Goal: Information Seeking & Learning: Find specific fact

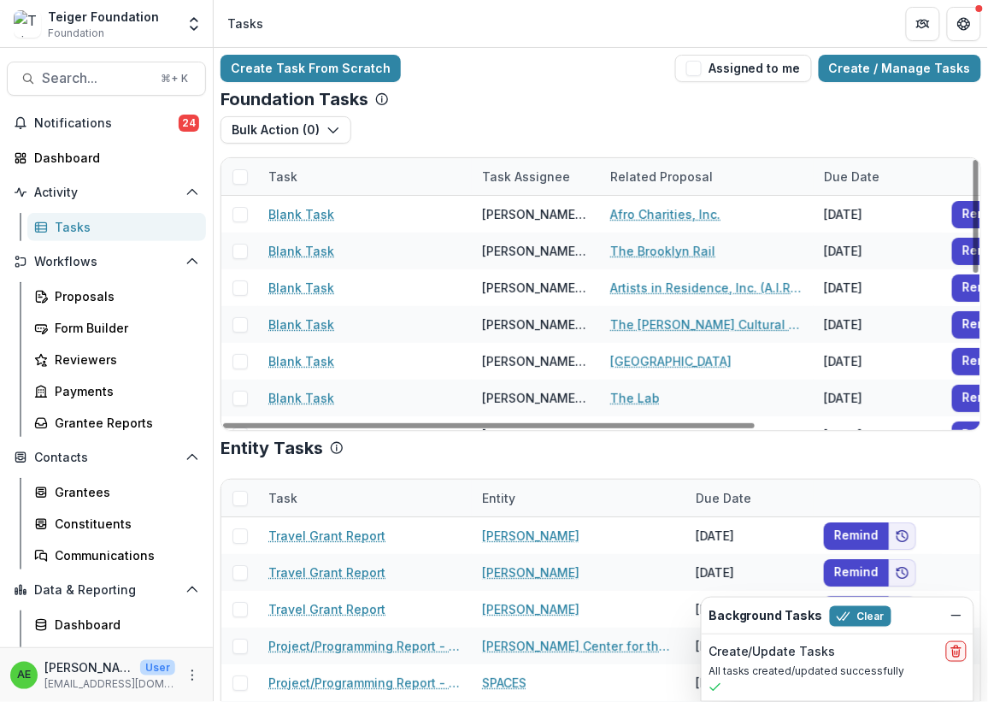
scroll to position [32, 0]
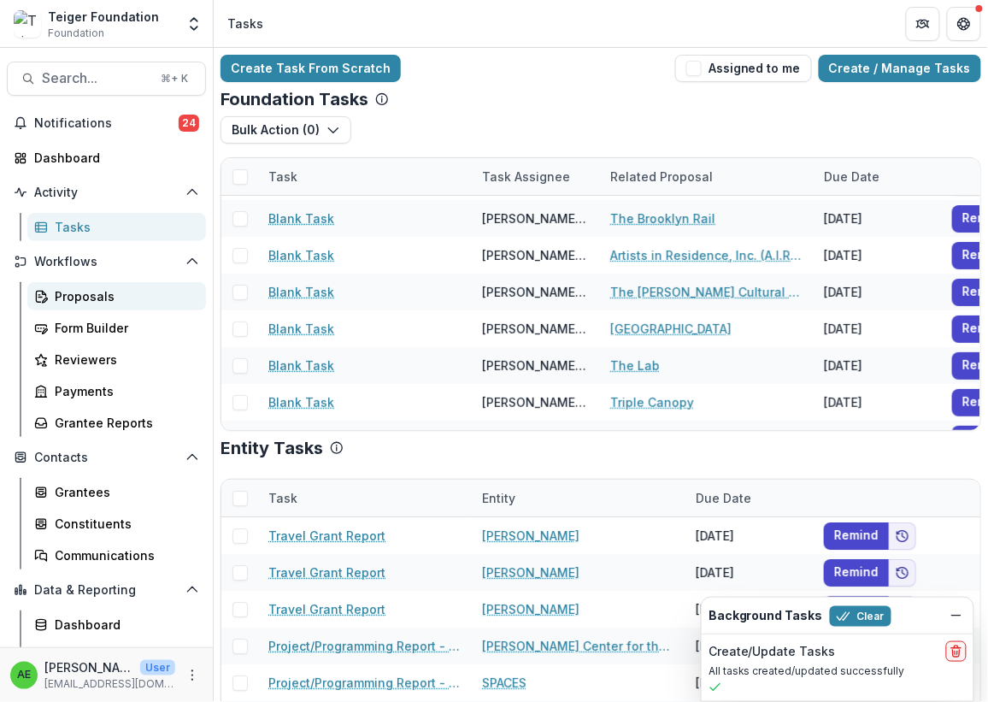
click at [88, 288] on div "Proposals" at bounding box center [124, 296] width 138 height 18
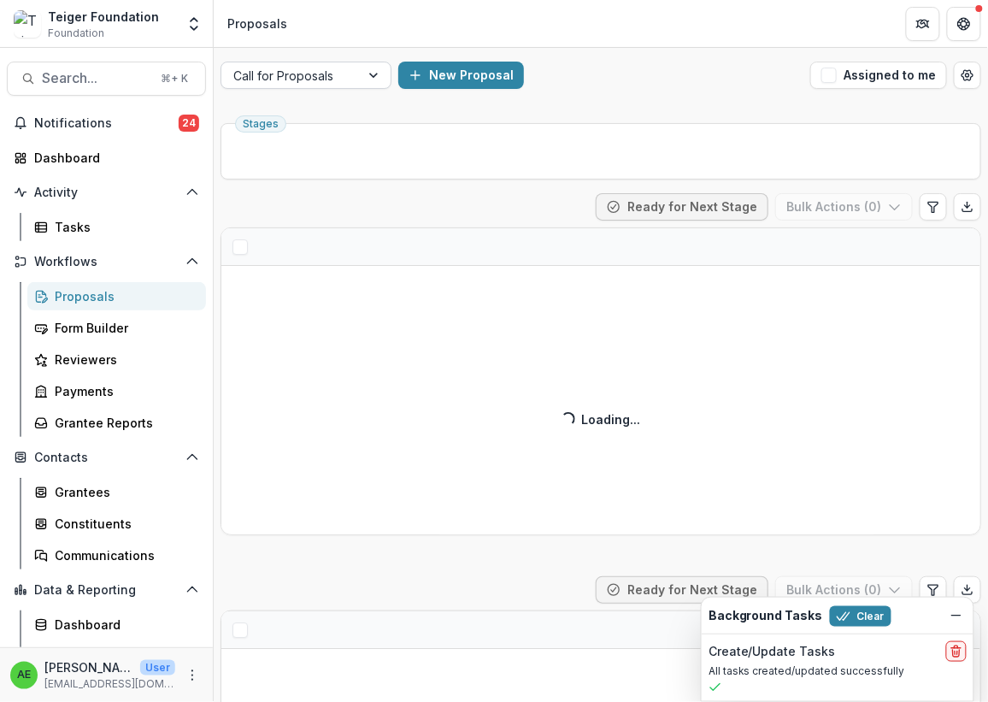
click at [309, 73] on div at bounding box center [290, 75] width 115 height 21
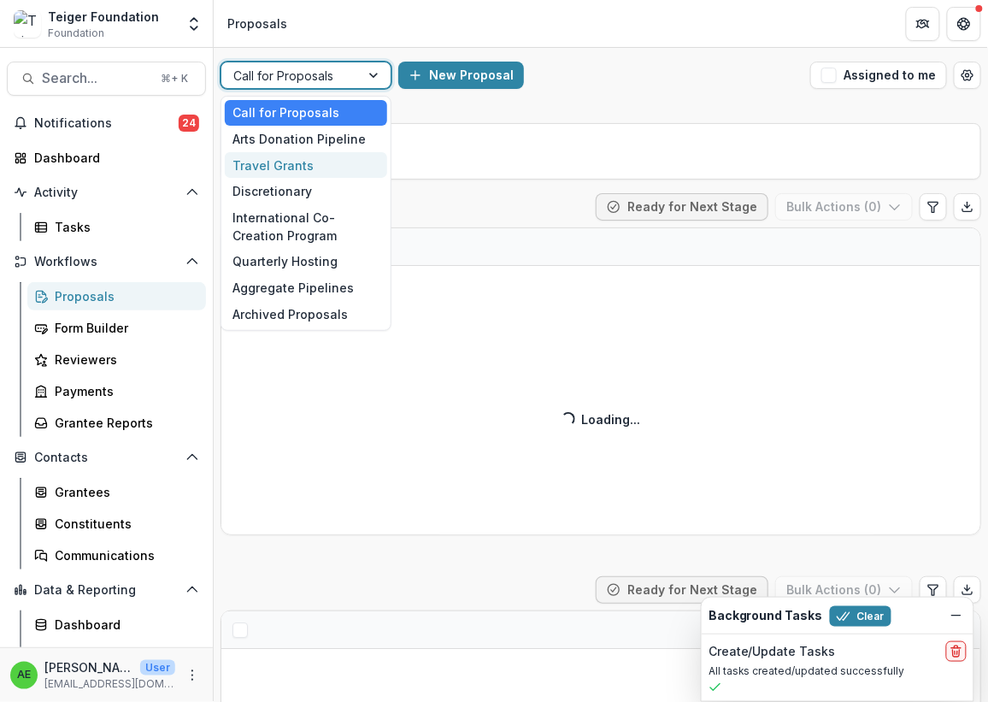
click at [313, 157] on div "Travel Grants" at bounding box center [306, 165] width 162 height 26
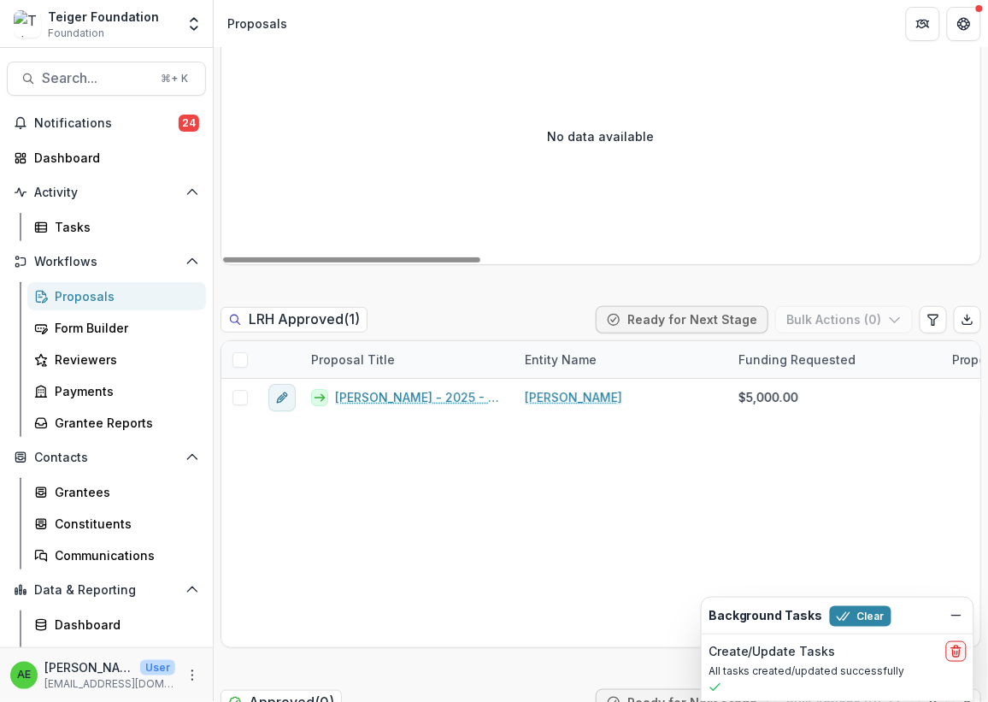
scroll to position [1490, 0]
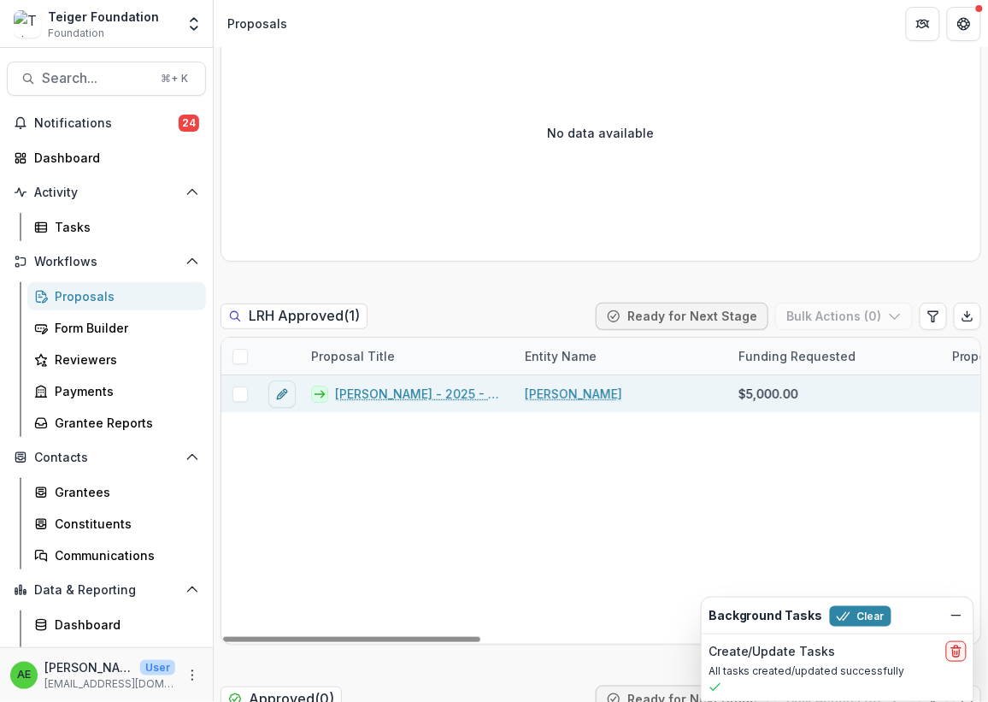
click at [373, 388] on link "[PERSON_NAME] - 2025 - Teiger Foundation Travel Grant" at bounding box center [419, 394] width 169 height 18
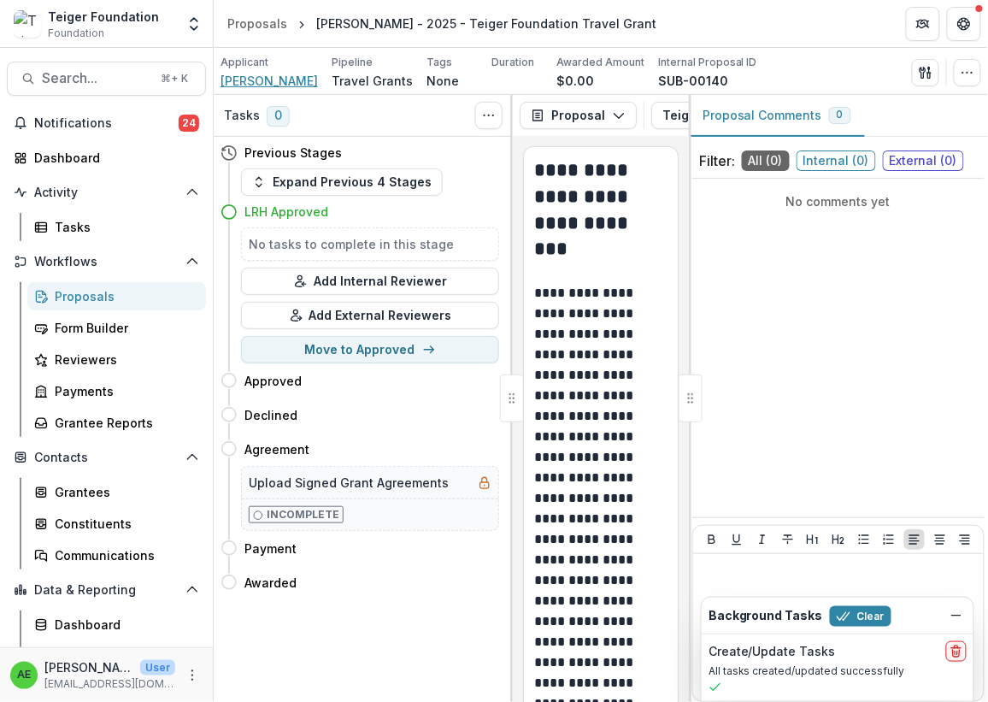
click at [291, 79] on span "[PERSON_NAME]" at bounding box center [268, 81] width 97 height 18
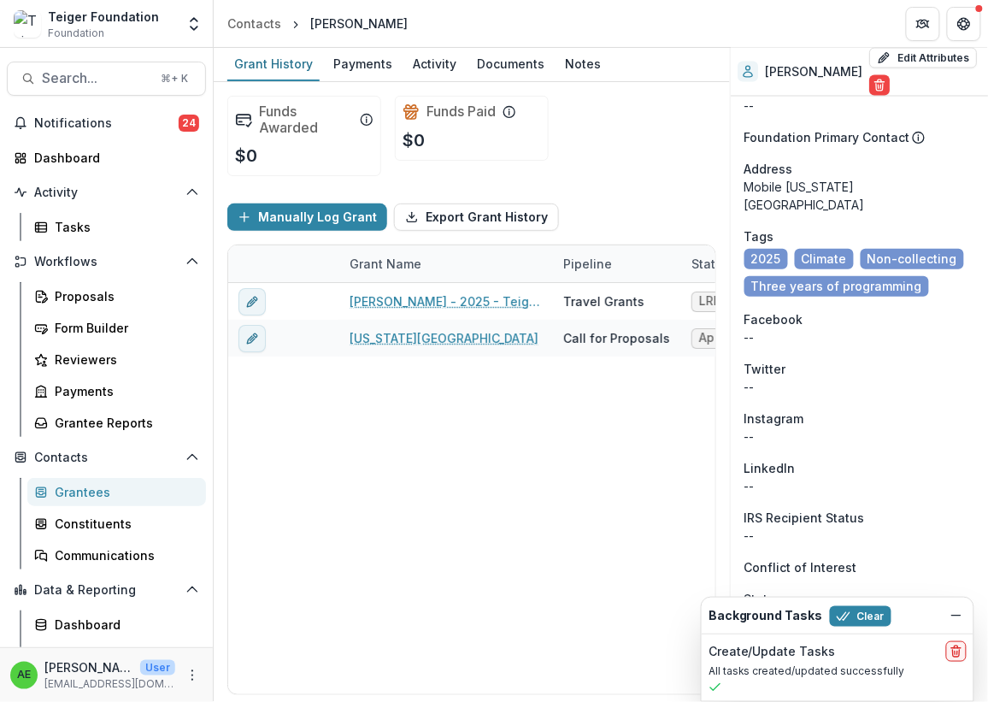
scroll to position [716, 0]
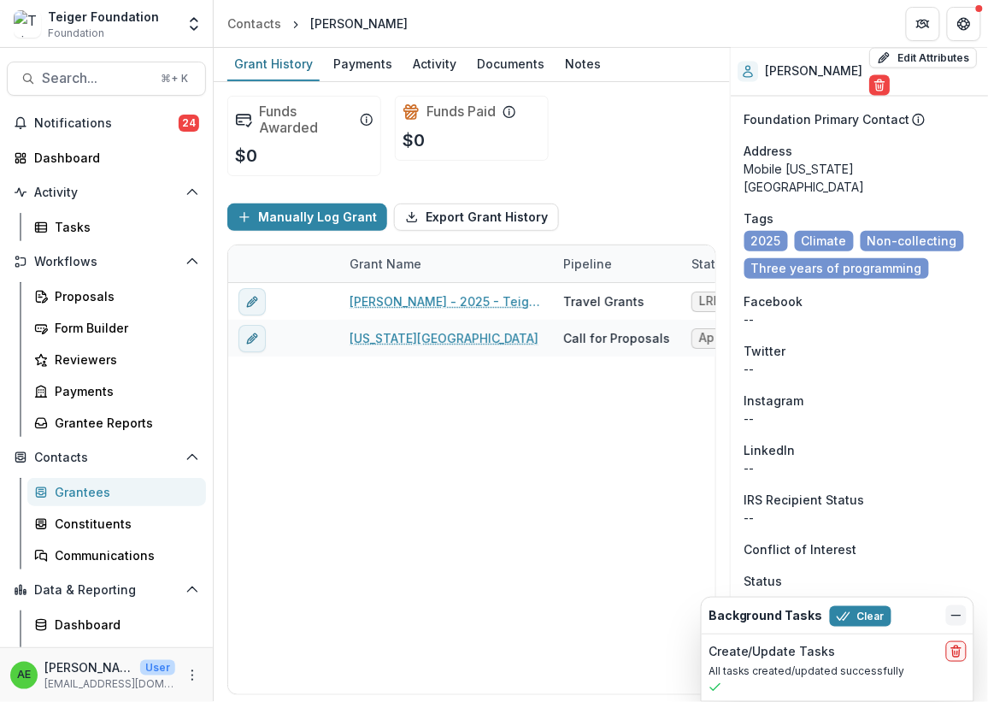
click at [963, 620] on icon "Dismiss" at bounding box center [956, 615] width 14 height 14
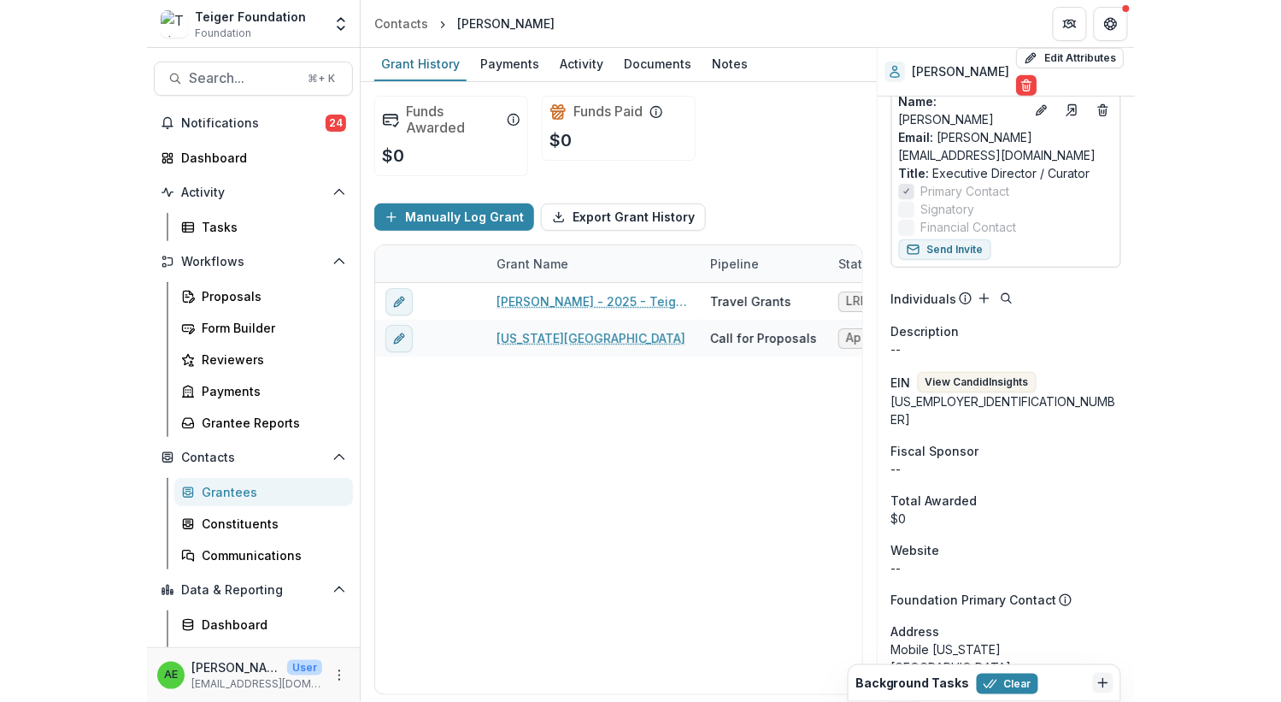
scroll to position [0, 0]
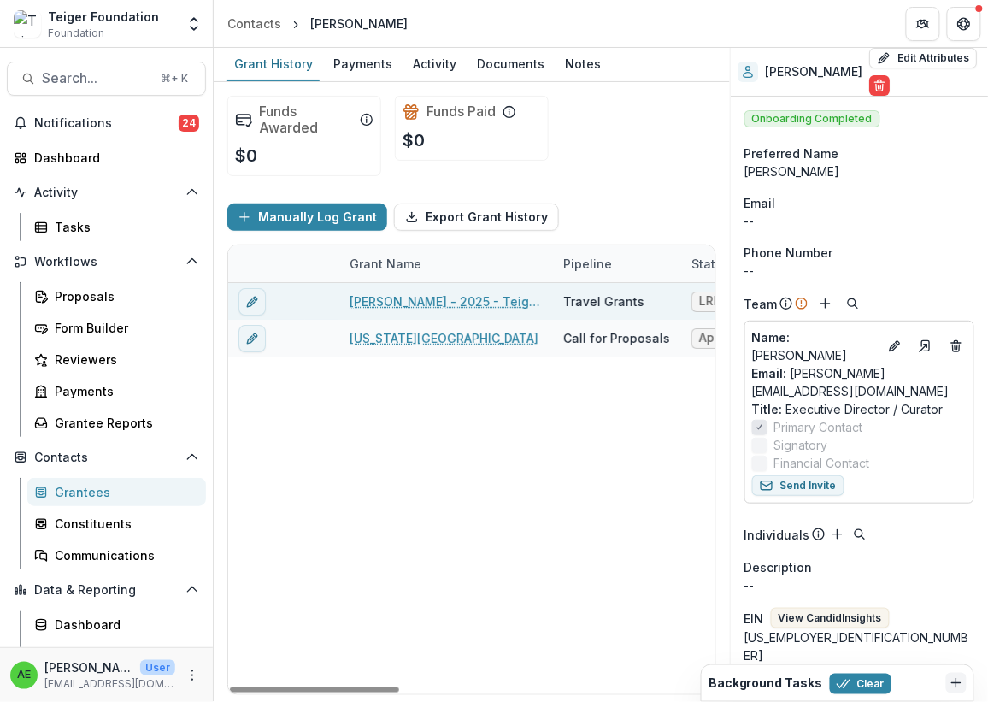
click at [479, 305] on link "[PERSON_NAME] - 2025 - Teiger Foundation Travel Grant" at bounding box center [446, 301] width 193 height 18
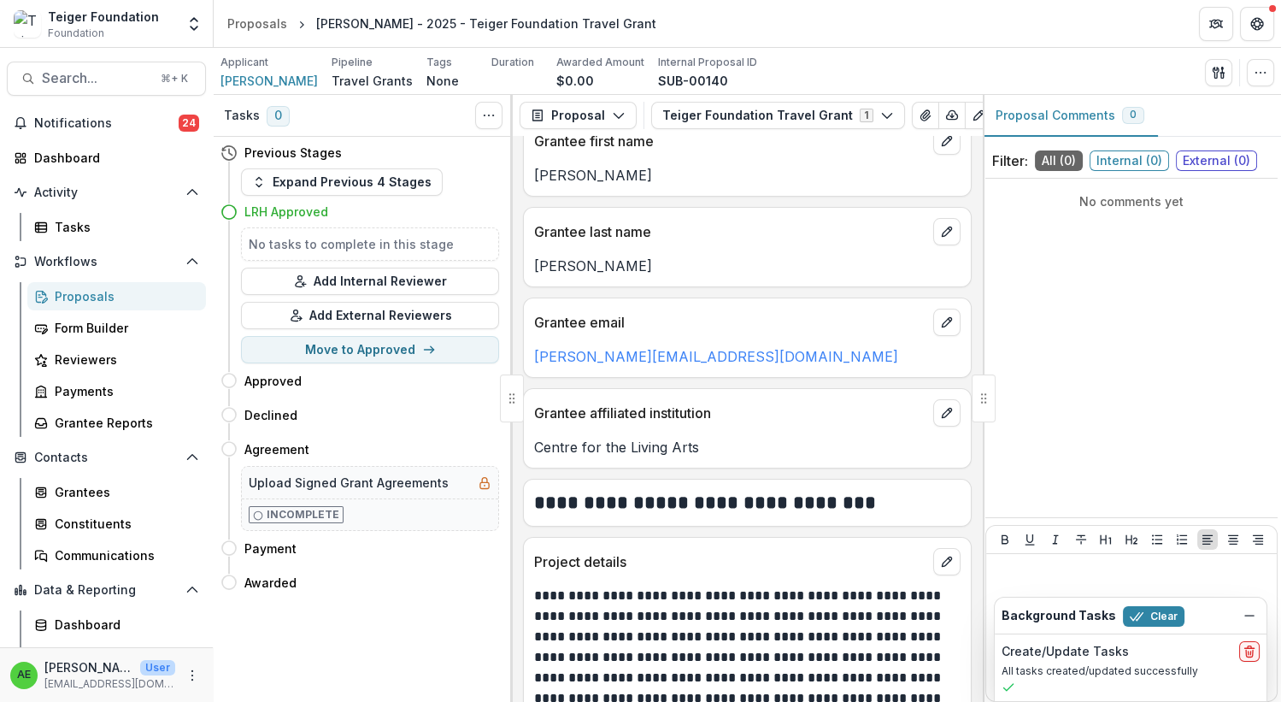
scroll to position [397, 0]
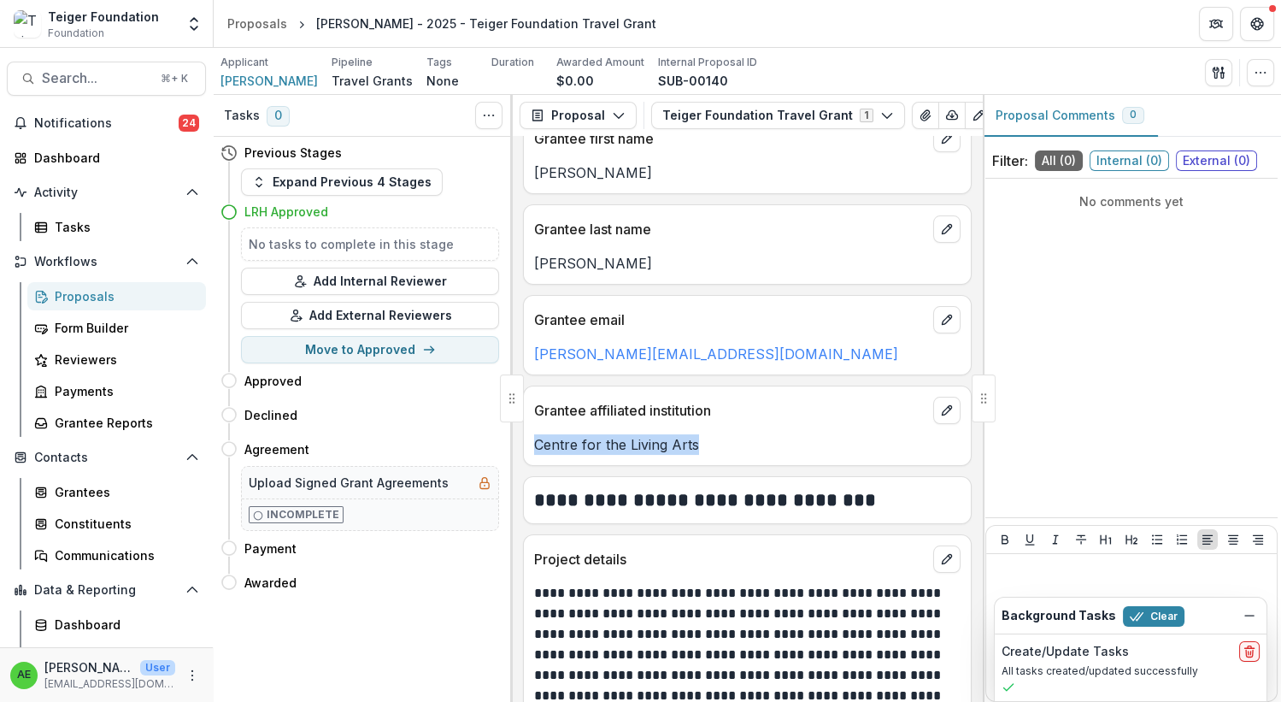
drag, startPoint x: 696, startPoint y: 439, endPoint x: 518, endPoint y: 449, distance: 178.0
click at [518, 449] on div "**********" at bounding box center [747, 419] width 469 height 566
copy p "Centre for the Living Arts"
